Goal: Check status: Check status

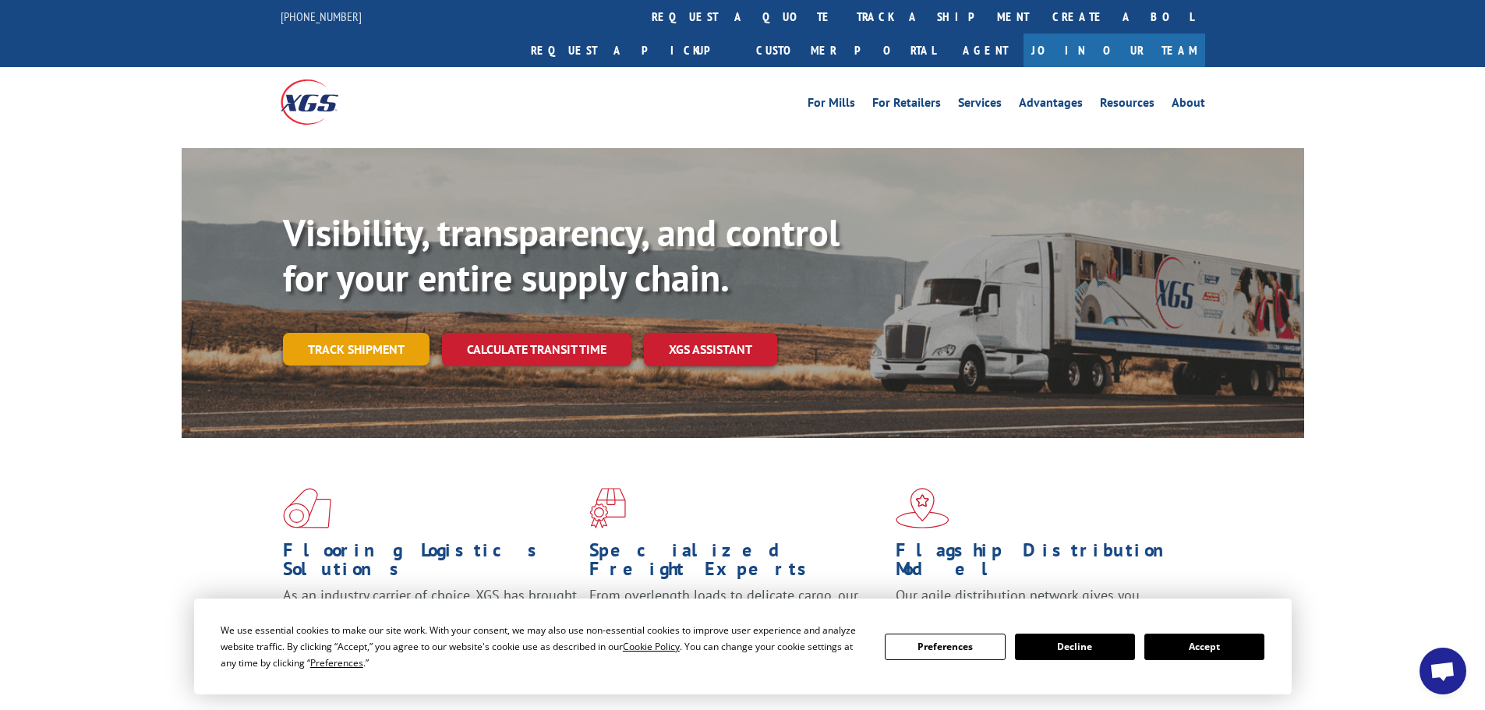
click at [344, 333] on link "Track shipment" at bounding box center [356, 349] width 147 height 33
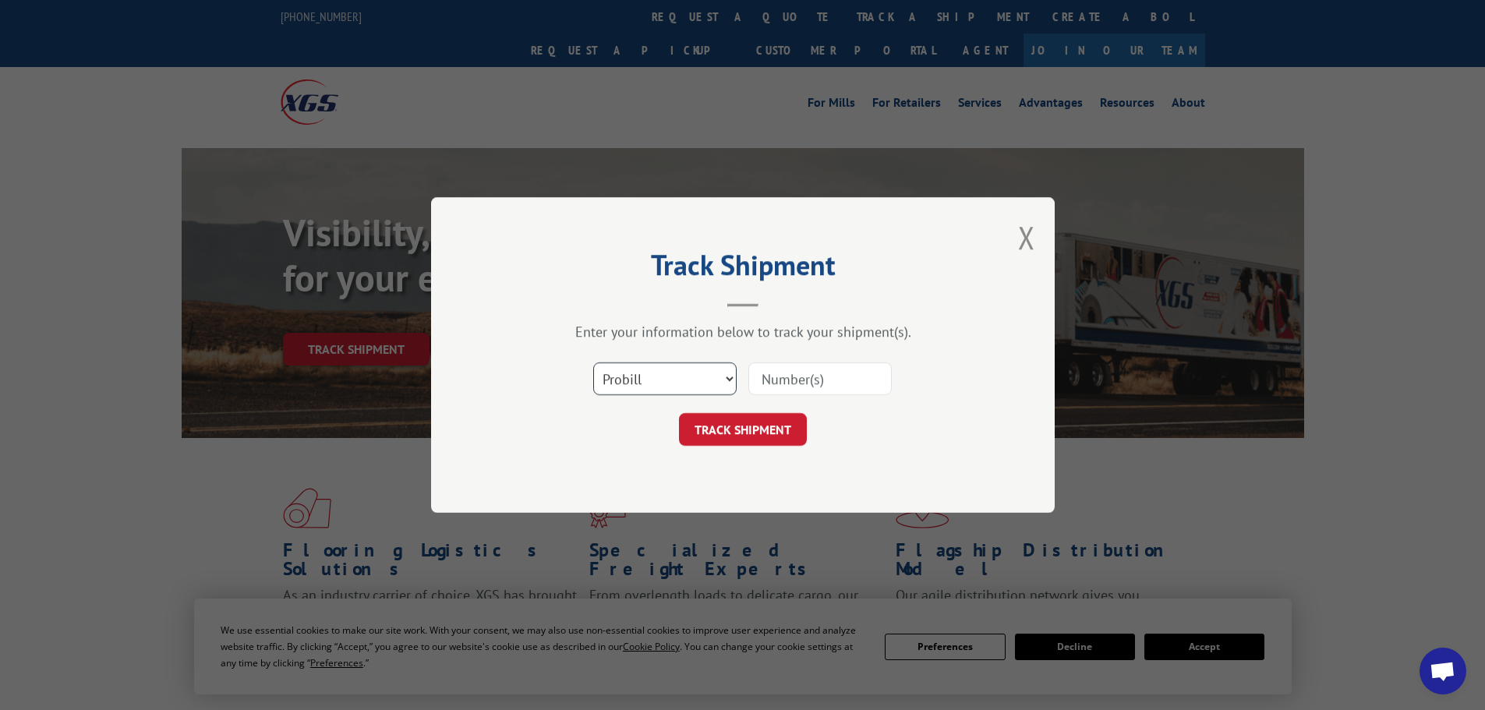
click at [630, 372] on select "Select category... Probill BOL PO" at bounding box center [664, 378] width 143 height 33
select select "bol"
click at [593, 362] on select "Select category... Probill BOL PO" at bounding box center [664, 378] width 143 height 33
click at [781, 377] on input at bounding box center [819, 378] width 143 height 33
paste input "5576972"
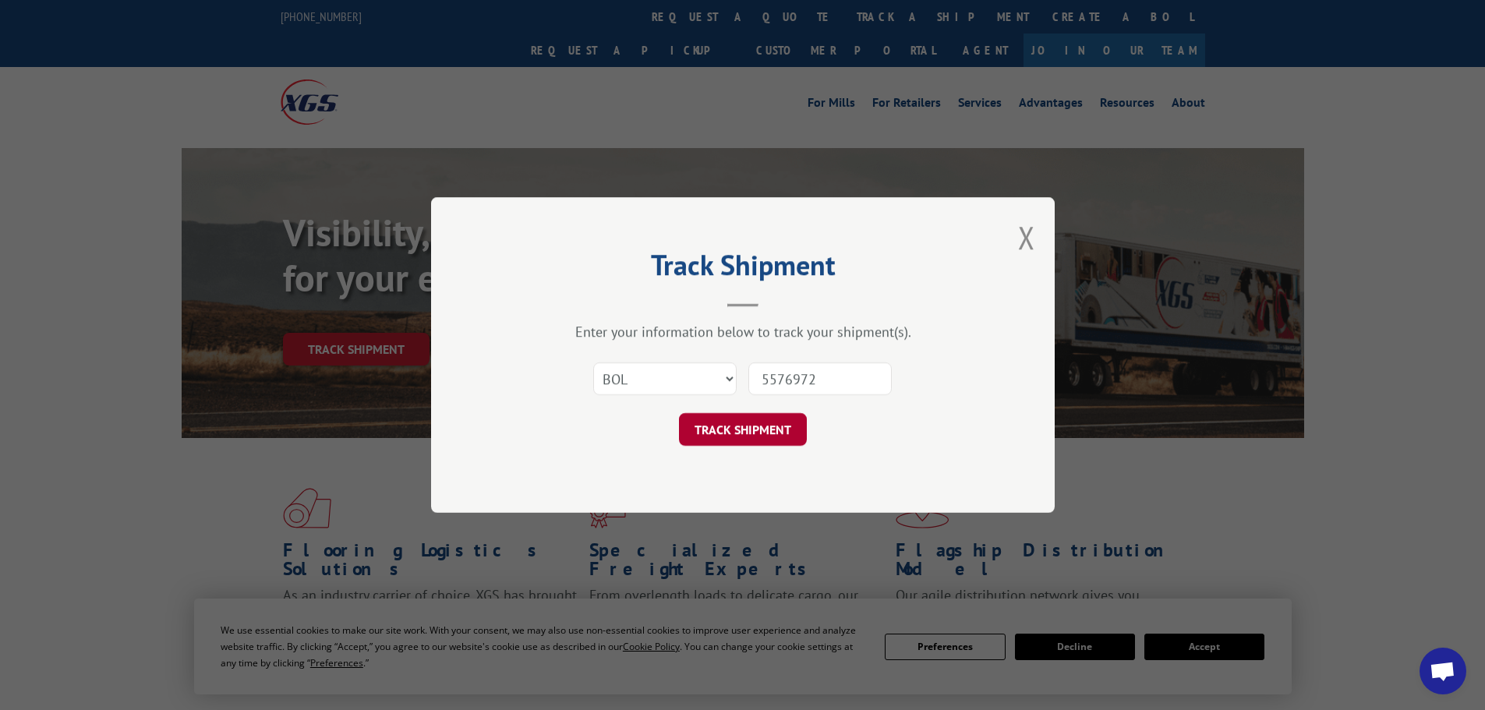
type input "5576972"
click at [754, 426] on button "TRACK SHIPMENT" at bounding box center [743, 429] width 128 height 33
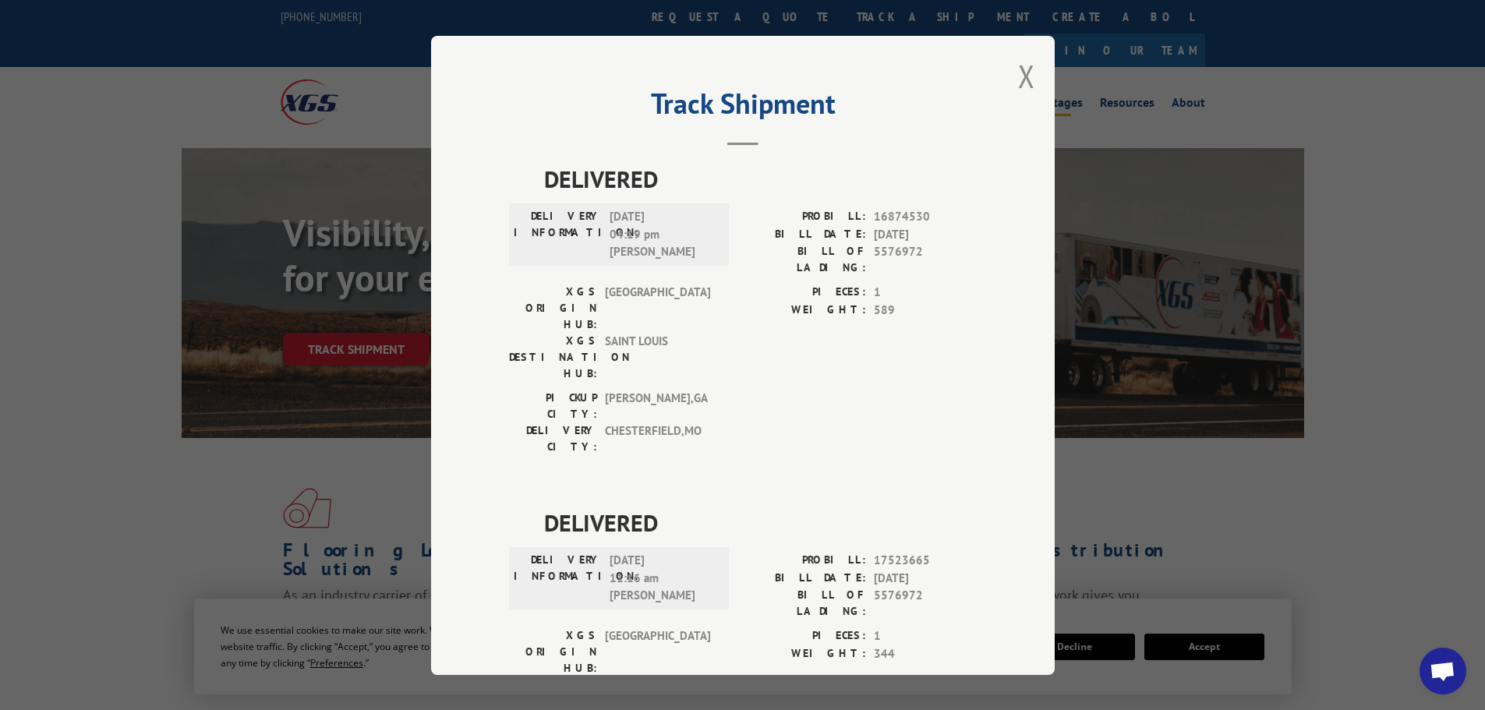
click at [1023, 75] on button "Close modal" at bounding box center [1026, 75] width 17 height 41
